Goal: Information Seeking & Learning: Learn about a topic

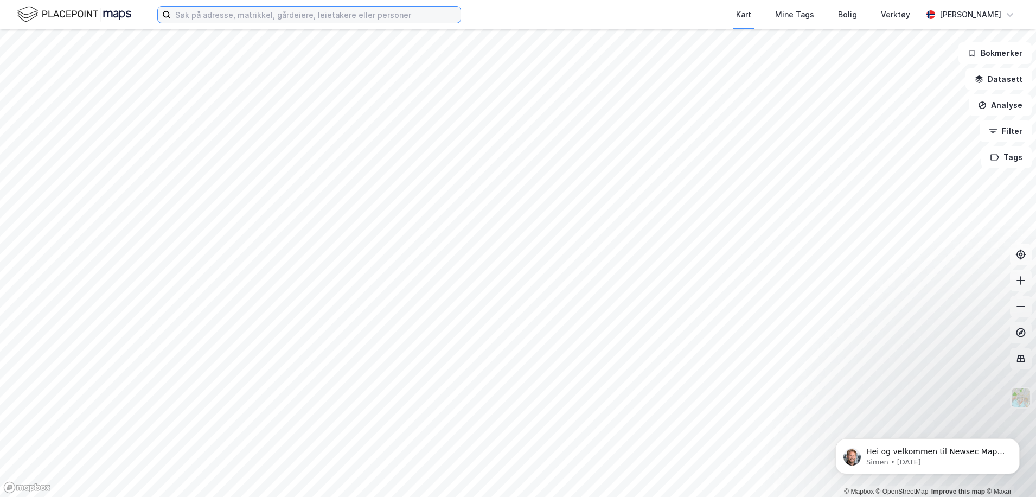
click at [229, 22] on input at bounding box center [316, 15] width 290 height 16
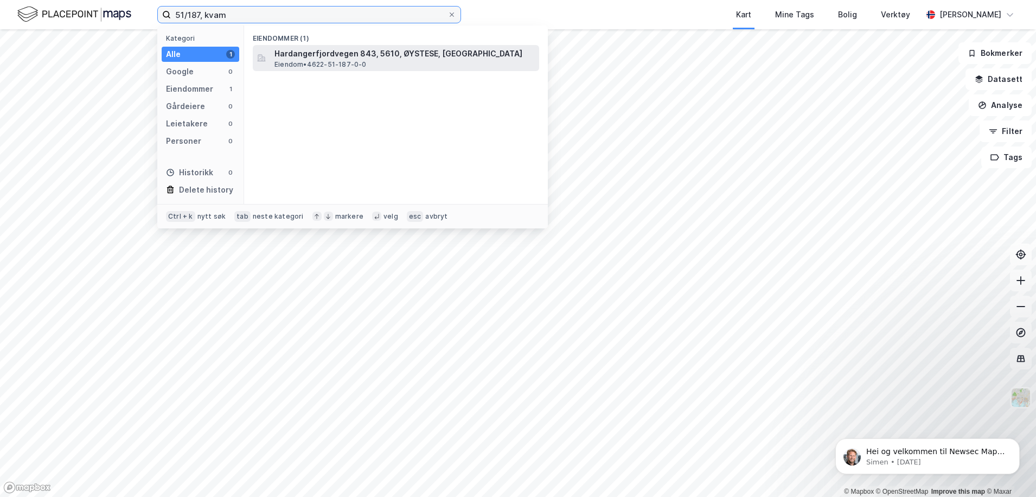
type input "51/187, kvam"
click at [305, 55] on span "Hardangerfjordvegen 843, 5610, ØYSTESE, [GEOGRAPHIC_DATA]" at bounding box center [404, 53] width 260 height 13
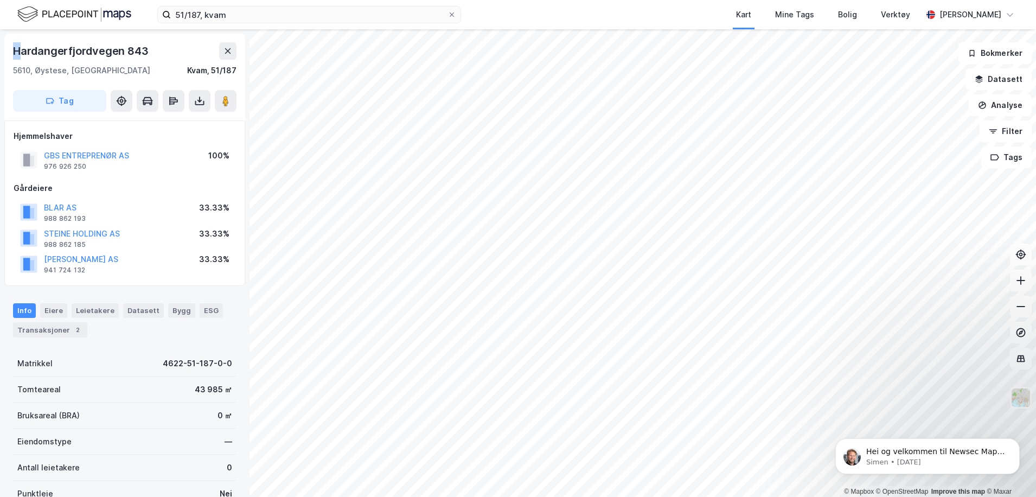
drag, startPoint x: 14, startPoint y: 52, endPoint x: 22, endPoint y: 52, distance: 8.1
click at [22, 52] on div "Hardangerfjordvegen 843" at bounding box center [81, 50] width 137 height 17
click at [2, 45] on div "Hardangerfjordvegen 843 5610, Øystese, [GEOGRAPHIC_DATA], 51/187 Tag Hjemmelsha…" at bounding box center [124, 262] width 249 height 467
drag, startPoint x: 14, startPoint y: 50, endPoint x: 155, endPoint y: 51, distance: 141.0
click at [155, 51] on div "Hardangerfjordvegen 843" at bounding box center [124, 50] width 223 height 17
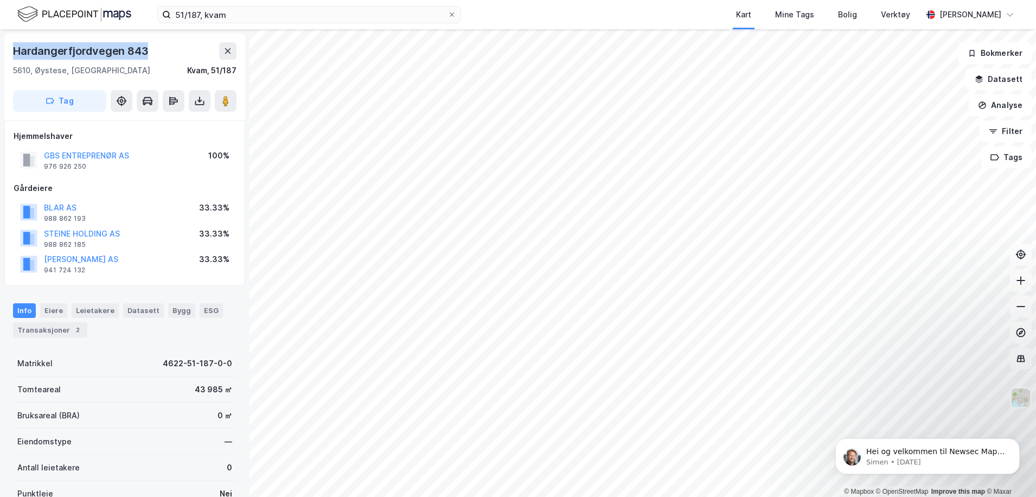
copy div "Hardangerfjordvegen 843"
click at [168, 312] on div "Bygg" at bounding box center [181, 310] width 27 height 14
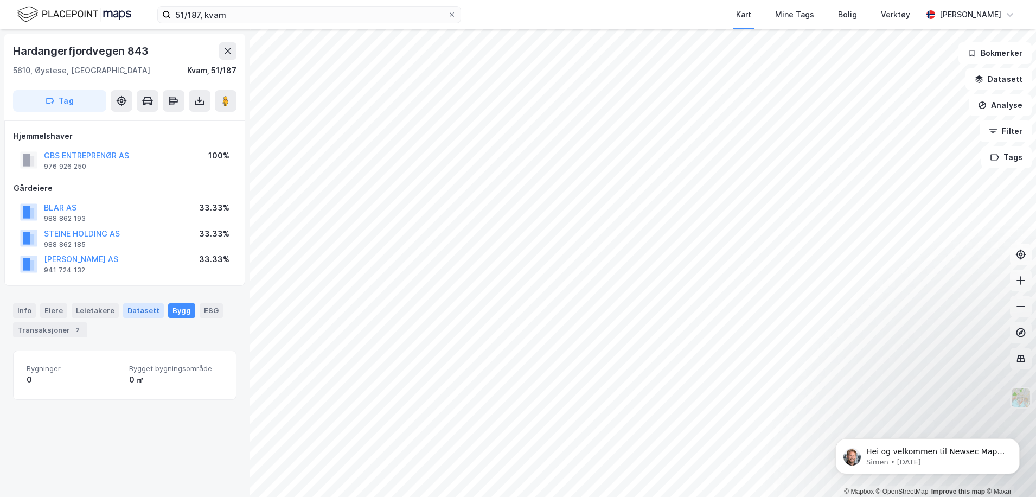
click at [139, 310] on div "Datasett" at bounding box center [143, 310] width 41 height 14
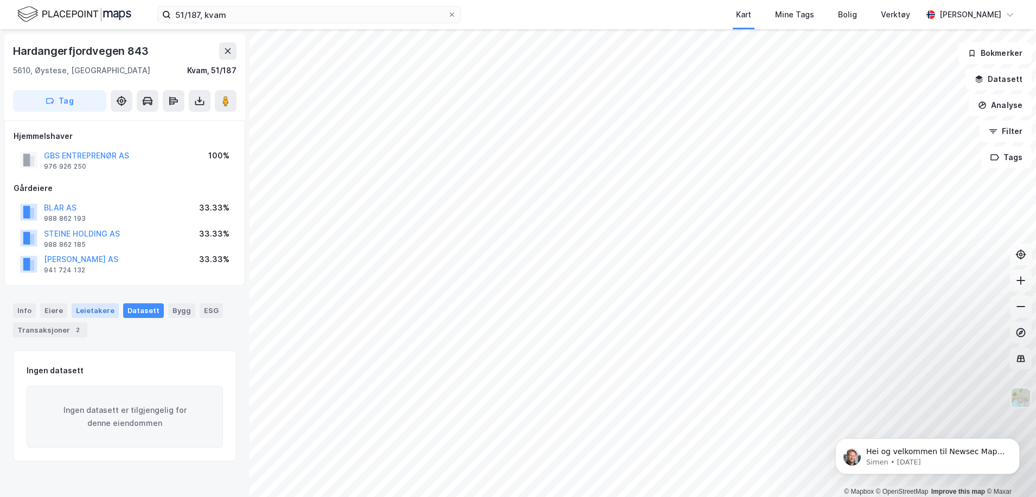
click at [82, 307] on div "Leietakere" at bounding box center [95, 310] width 47 height 14
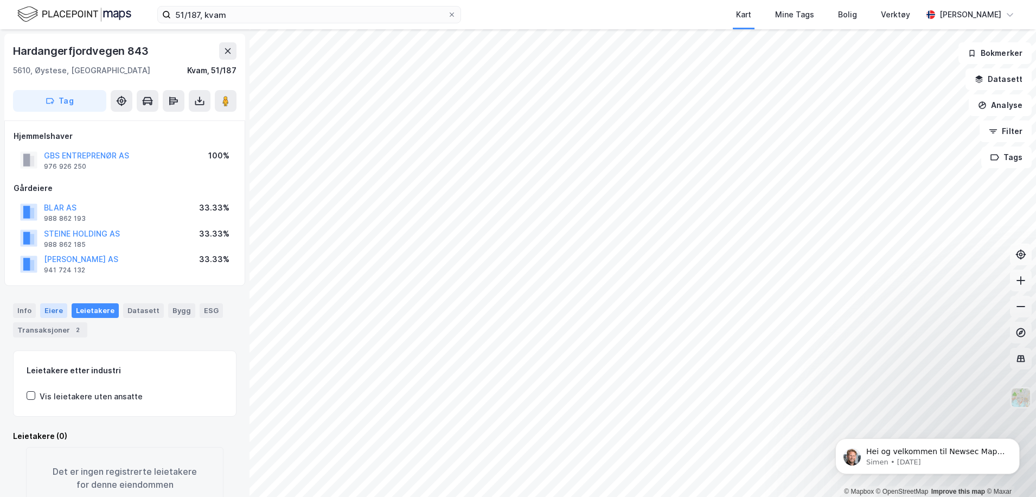
click at [46, 307] on div "Eiere" at bounding box center [53, 310] width 27 height 14
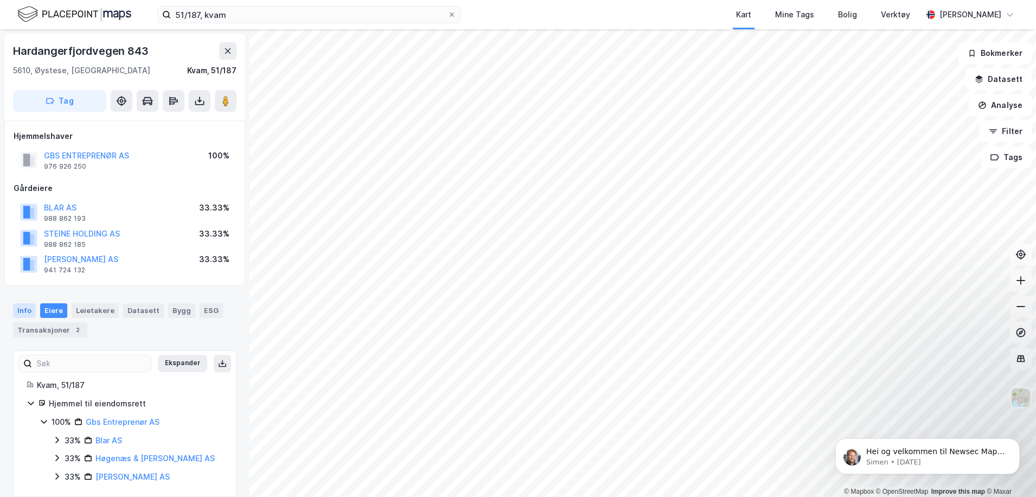
click at [18, 308] on div "Info" at bounding box center [24, 310] width 23 height 14
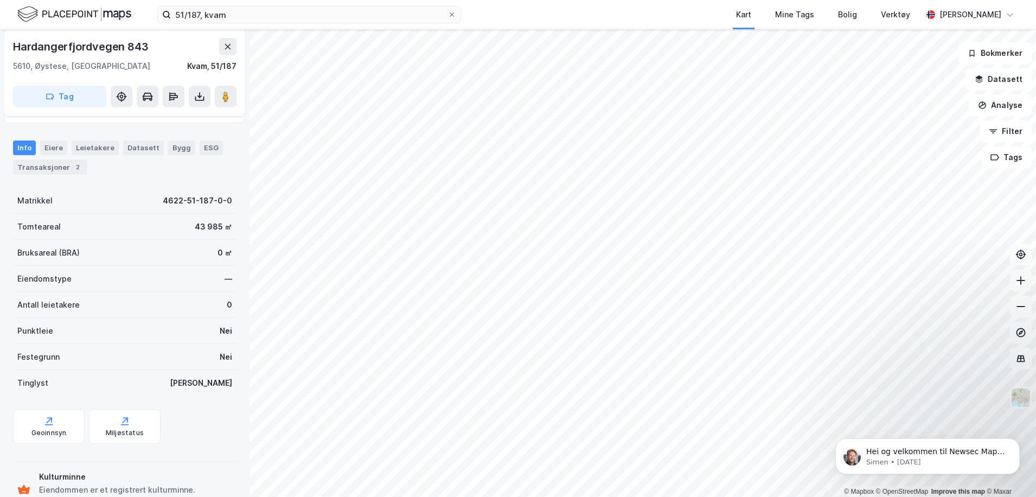
scroll to position [202, 0]
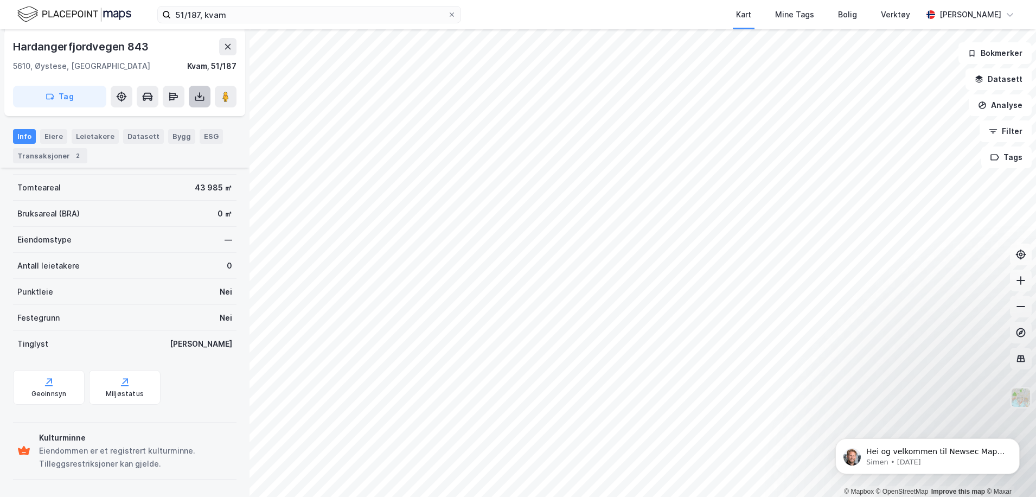
click at [195, 93] on icon at bounding box center [199, 96] width 11 height 11
click at [153, 117] on div "Last ned grunnbok" at bounding box center [145, 118] width 63 height 9
click at [99, 160] on div "Info [PERSON_NAME] Datasett Bygg ESG Transaksjoner 2" at bounding box center [124, 146] width 223 height 34
click at [61, 136] on div "Eiere" at bounding box center [53, 136] width 27 height 14
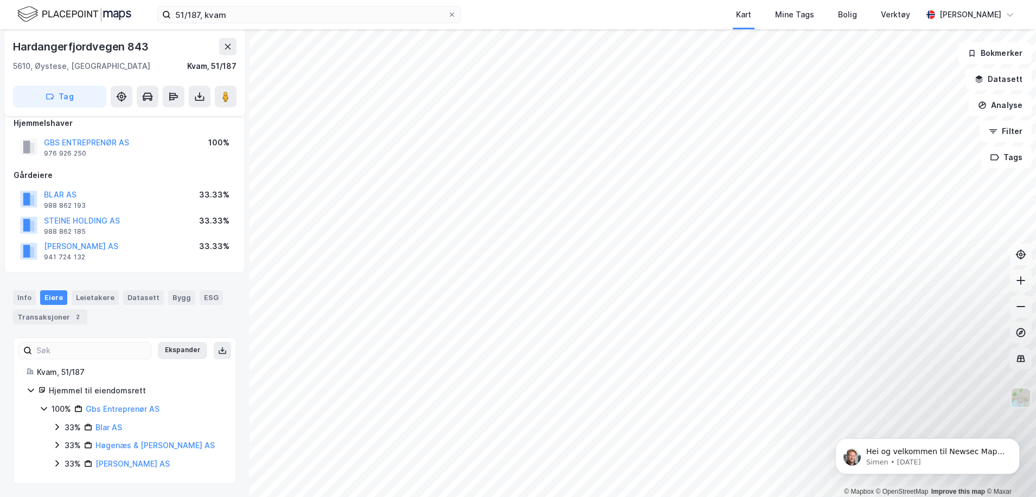
scroll to position [13, 0]
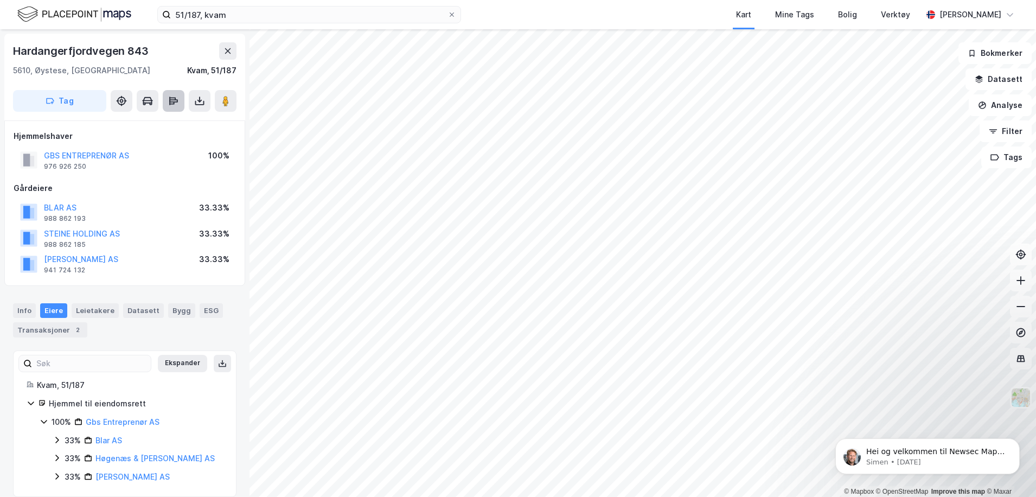
click at [172, 105] on icon at bounding box center [173, 100] width 11 height 11
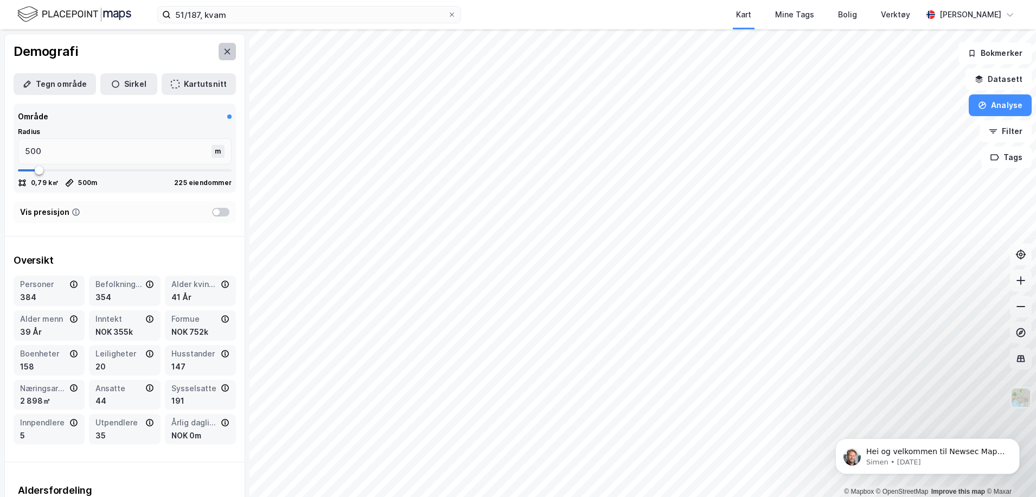
click at [224, 54] on icon at bounding box center [227, 51] width 6 height 5
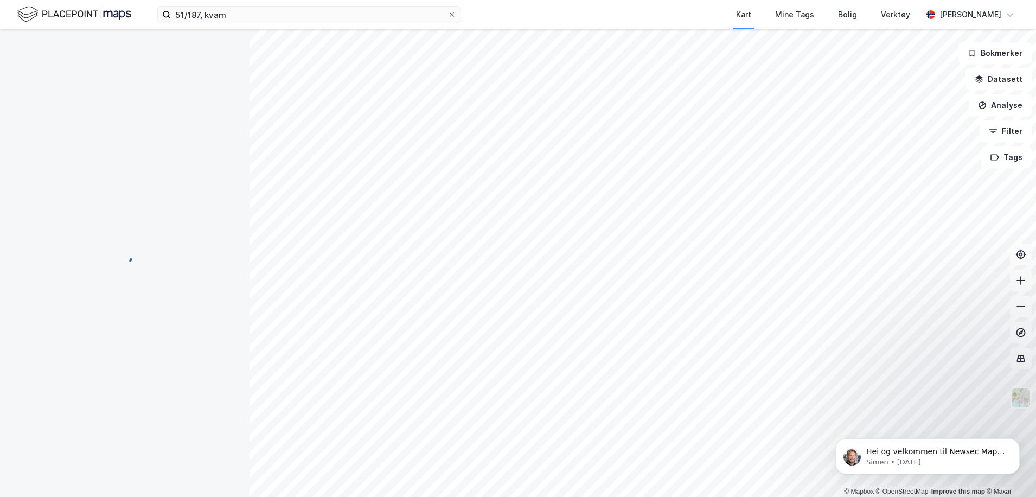
scroll to position [1, 0]
